Goal: Task Accomplishment & Management: Complete application form

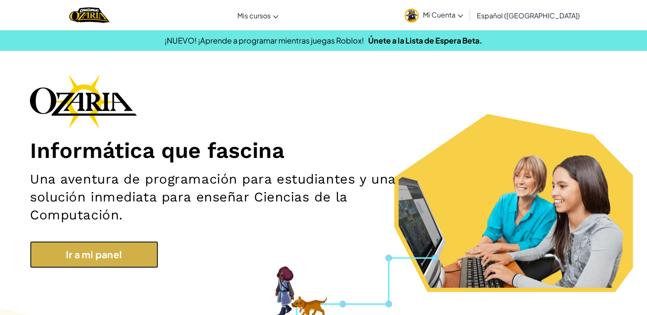
click at [135, 262] on link "Ir a mi panel" at bounding box center [94, 254] width 128 height 27
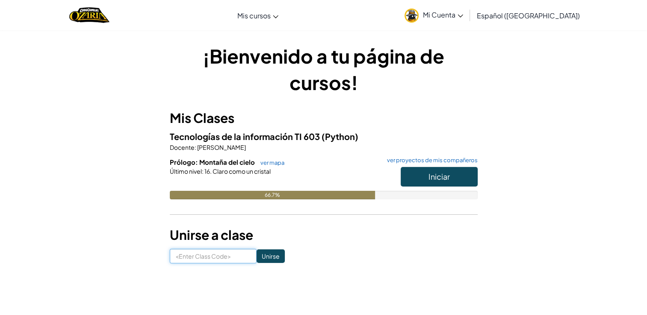
click at [198, 259] on input at bounding box center [213, 256] width 87 height 15
type input "JumpSafeBite"
click at [262, 256] on input "Unirse" at bounding box center [270, 257] width 28 height 14
